Goal: Task Accomplishment & Management: Manage account settings

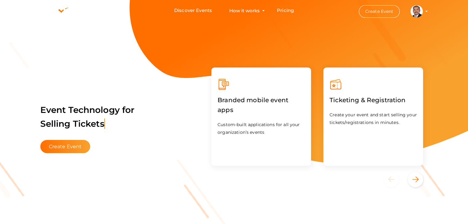
click at [422, 11] on profile-pic at bounding box center [416, 11] width 12 height 5
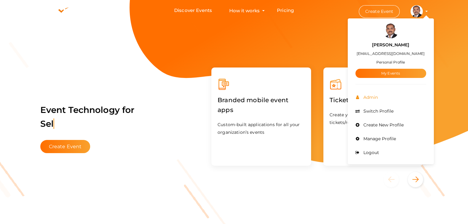
click at [372, 100] on span "Admin" at bounding box center [370, 98] width 16 height 6
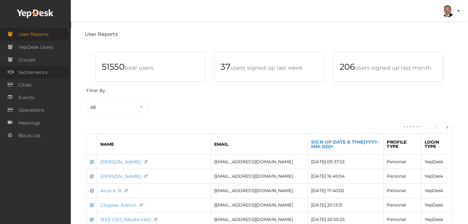
click at [39, 72] on span "Settlements" at bounding box center [32, 72] width 29 height 12
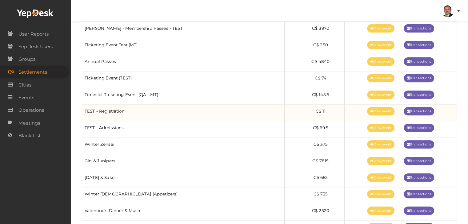
scroll to position [246, 0]
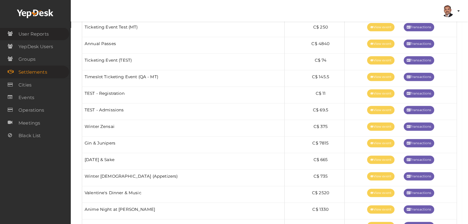
click at [48, 37] on span "User Reports" at bounding box center [33, 34] width 30 height 12
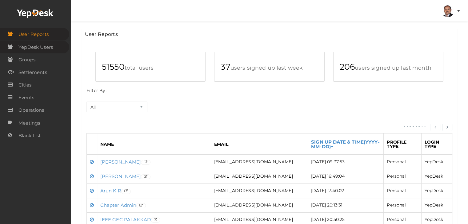
click at [45, 46] on span "YepDesk Users" at bounding box center [35, 47] width 34 height 12
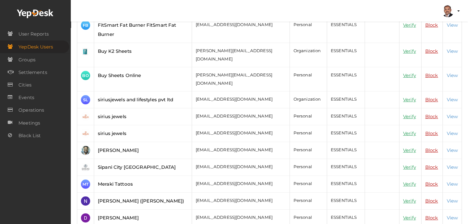
scroll to position [92, 0]
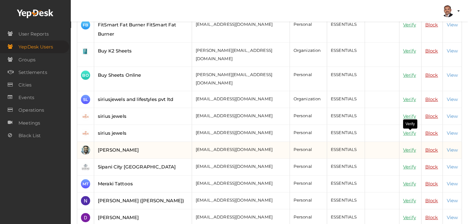
click at [409, 147] on link "Verify" at bounding box center [409, 150] width 13 height 6
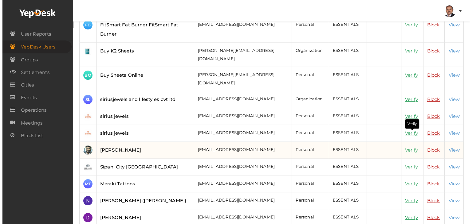
scroll to position [85, 0]
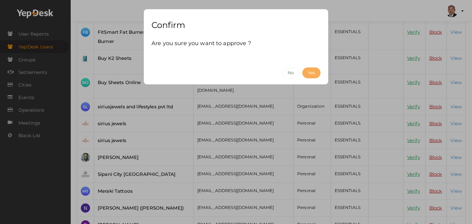
click at [313, 73] on button "Yes" at bounding box center [312, 73] width 18 height 11
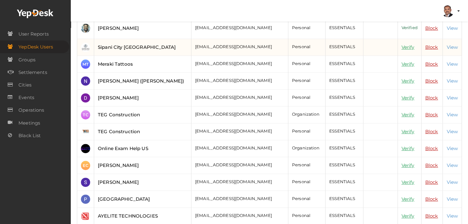
scroll to position [215, 0]
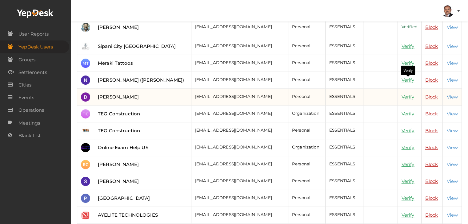
click at [407, 94] on link "Verify" at bounding box center [407, 97] width 13 height 6
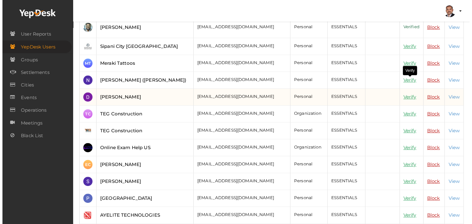
scroll to position [199, 0]
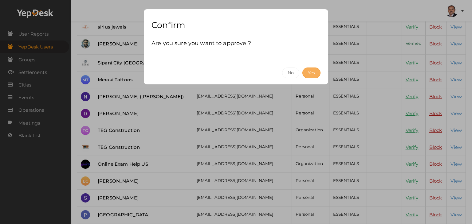
click at [316, 70] on button "Yes" at bounding box center [312, 73] width 18 height 11
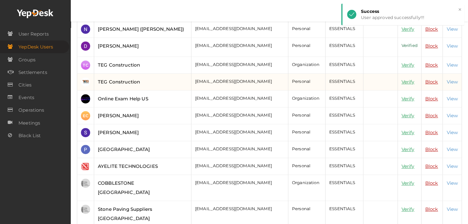
scroll to position [277, 0]
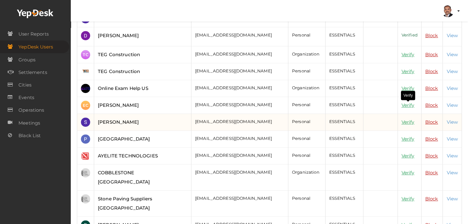
click at [406, 119] on link "Verify" at bounding box center [407, 122] width 13 height 6
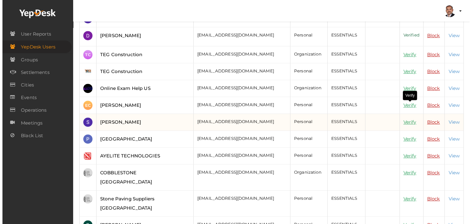
scroll to position [260, 0]
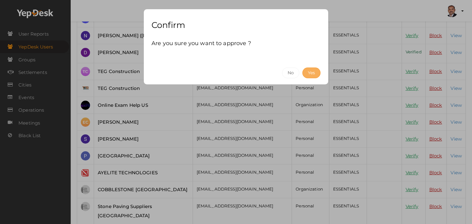
click at [310, 73] on button "Yes" at bounding box center [312, 73] width 18 height 11
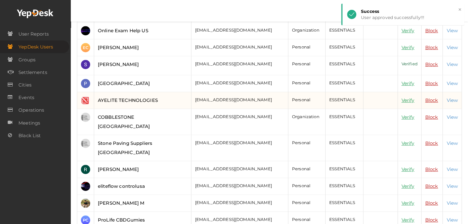
scroll to position [338, 0]
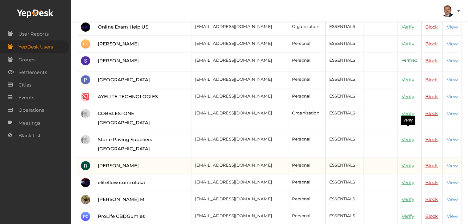
click at [405, 163] on link "Verify" at bounding box center [407, 166] width 13 height 6
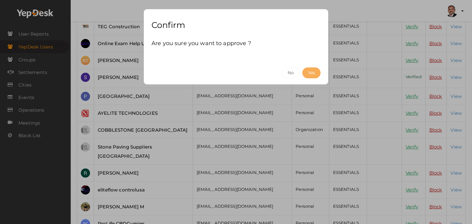
click at [310, 71] on button "Yes" at bounding box center [312, 73] width 18 height 11
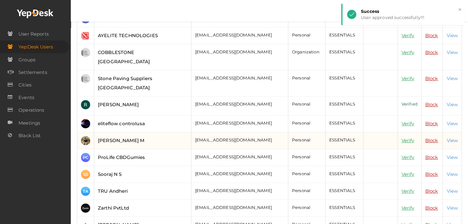
scroll to position [400, 0]
click at [407, 137] on link "Verify" at bounding box center [407, 140] width 13 height 6
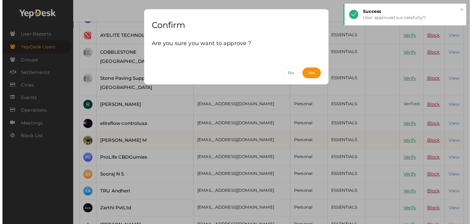
scroll to position [383, 0]
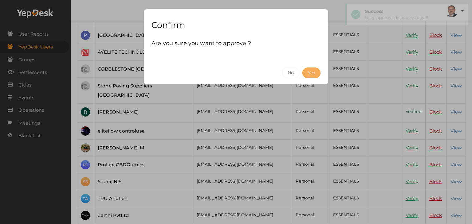
click at [311, 73] on button "Yes" at bounding box center [312, 73] width 18 height 11
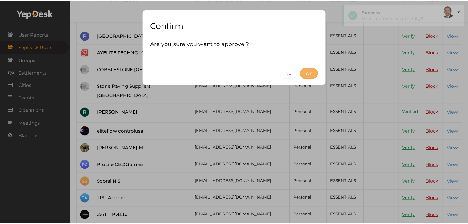
scroll to position [400, 0]
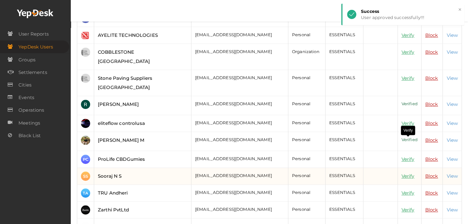
click at [407, 173] on link "Verify" at bounding box center [407, 176] width 13 height 6
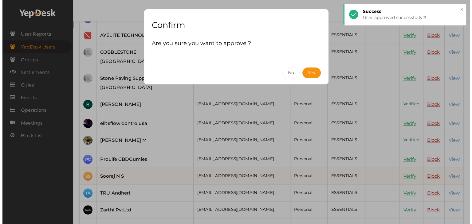
scroll to position [383, 0]
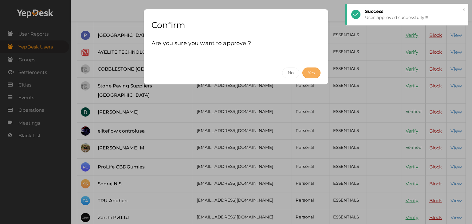
click at [309, 71] on button "Yes" at bounding box center [312, 73] width 18 height 11
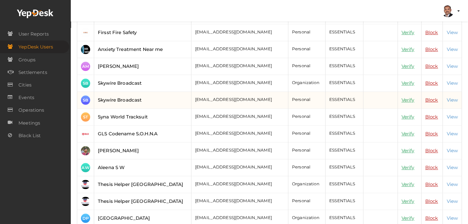
scroll to position [646, 0]
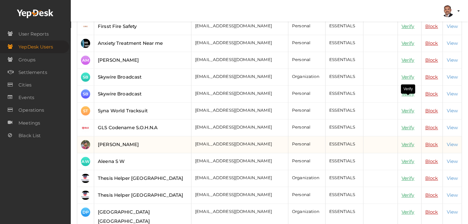
click at [409, 142] on link "Verify" at bounding box center [407, 145] width 13 height 6
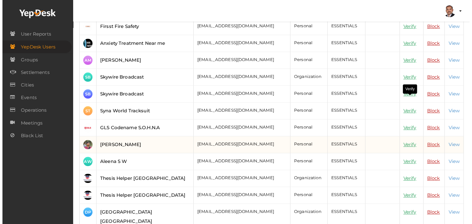
scroll to position [629, 0]
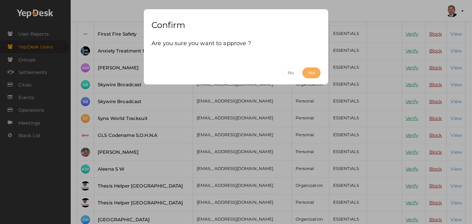
click at [315, 70] on button "Yes" at bounding box center [312, 73] width 18 height 11
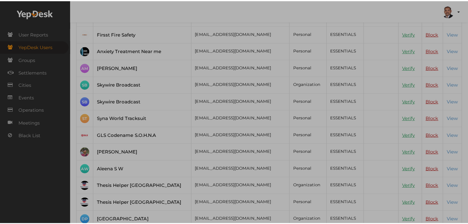
scroll to position [646, 0]
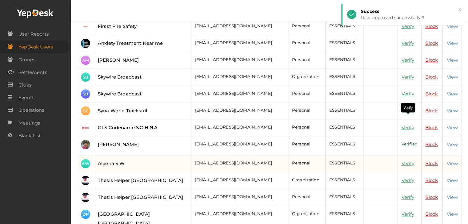
click at [403, 161] on link "Verify" at bounding box center [407, 164] width 13 height 6
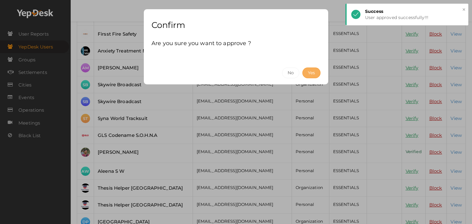
click at [315, 71] on button "Yes" at bounding box center [312, 73] width 18 height 11
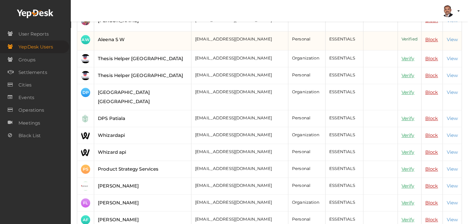
scroll to position [771, 0]
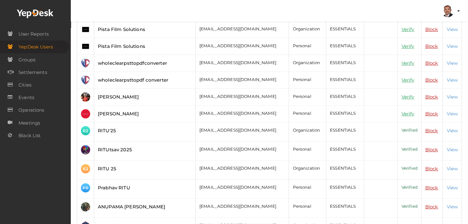
scroll to position [154, 0]
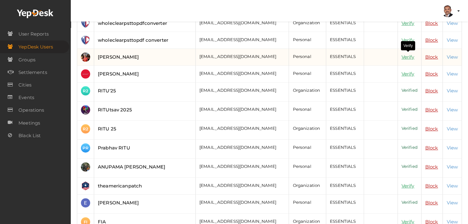
click at [402, 57] on link "Verify" at bounding box center [407, 57] width 13 height 6
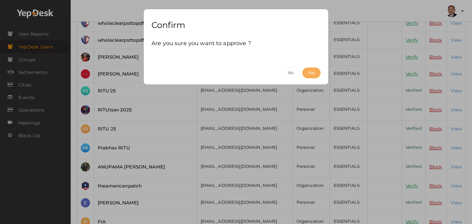
click at [316, 71] on button "Yes" at bounding box center [312, 73] width 18 height 11
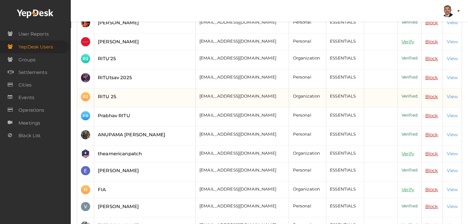
scroll to position [184, 0]
